Goal: Register for event/course

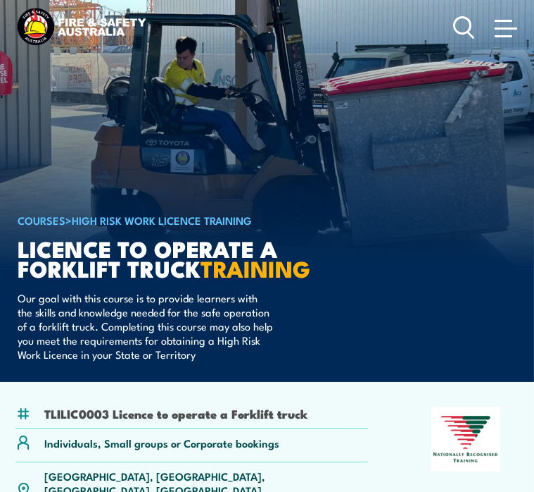
click at [504, 30] on span at bounding box center [506, 28] width 23 height 2
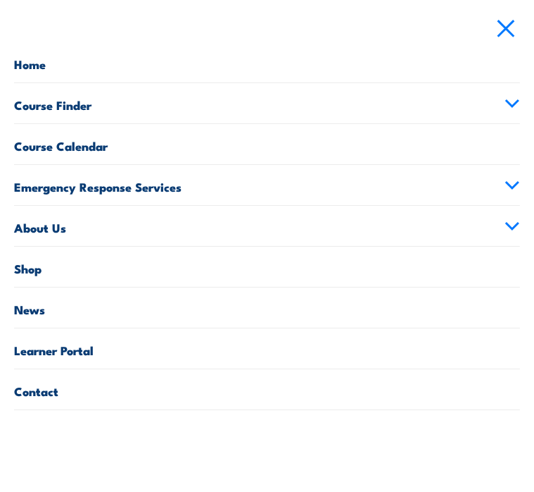
click at [78, 368] on link "Learner Portal" at bounding box center [267, 348] width 506 height 40
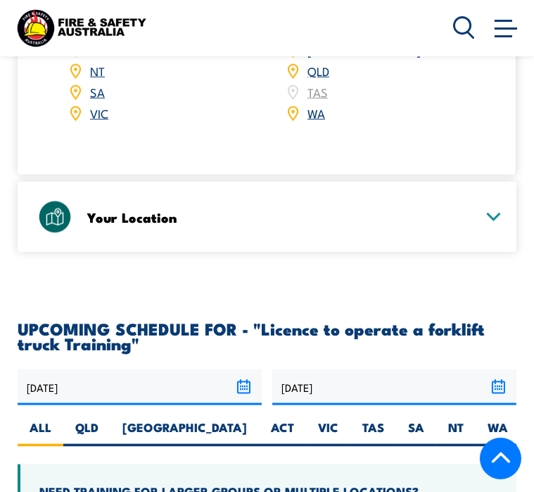
scroll to position [1972, 0]
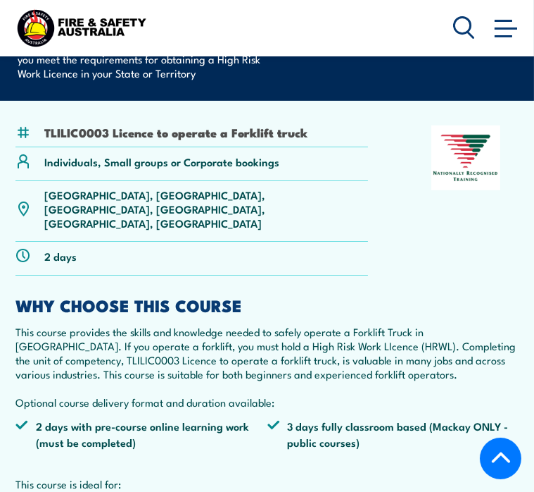
scroll to position [351, 0]
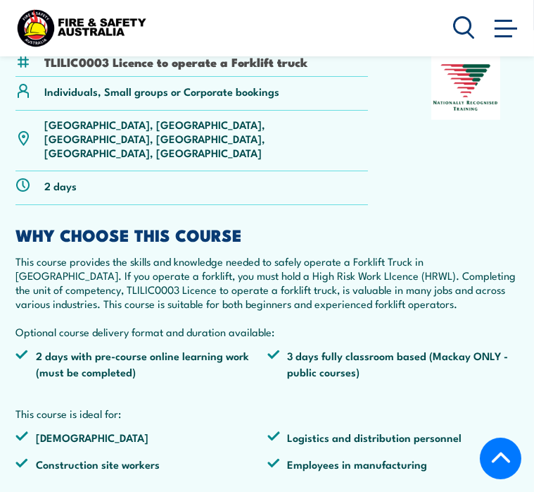
click at [456, 120] on img at bounding box center [466, 87] width 68 height 65
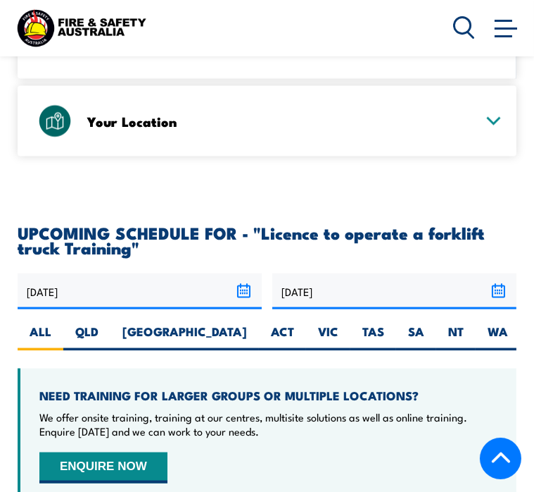
scroll to position [2323, 0]
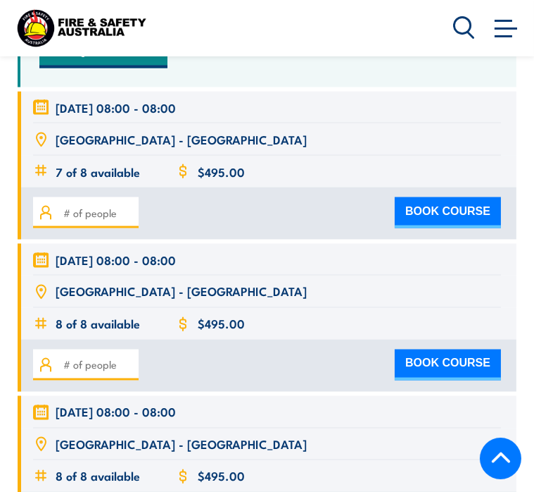
scroll to position [2691, 0]
